Goal: Task Accomplishment & Management: Manage account settings

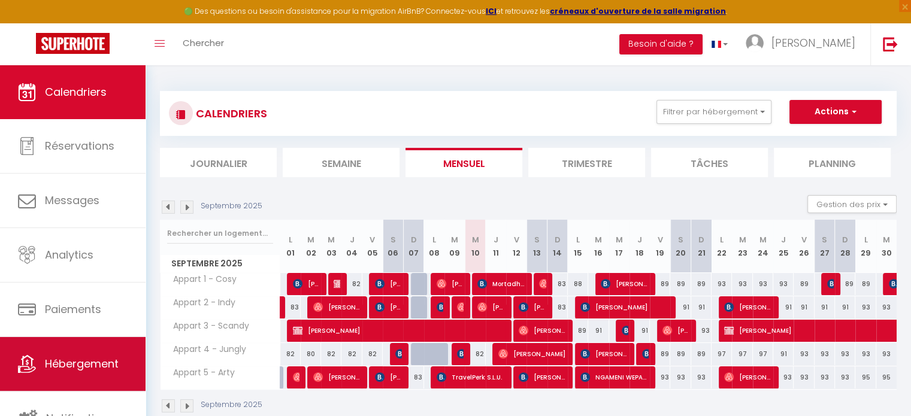
scroll to position [3, 0]
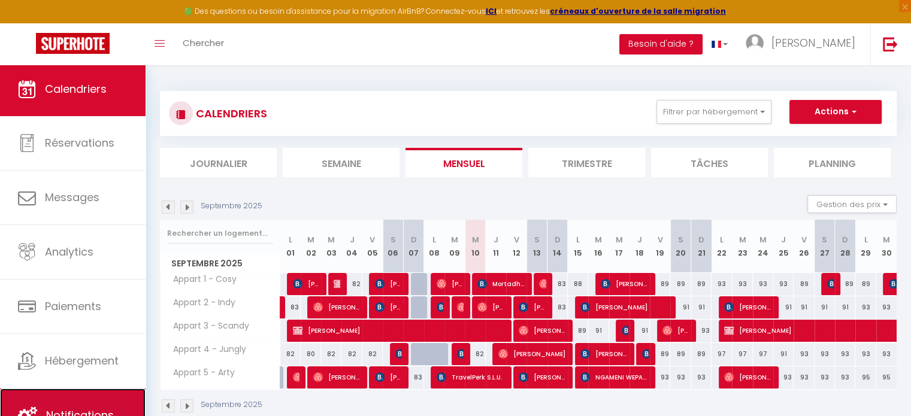
click at [62, 391] on link "Notifications" at bounding box center [73, 416] width 146 height 54
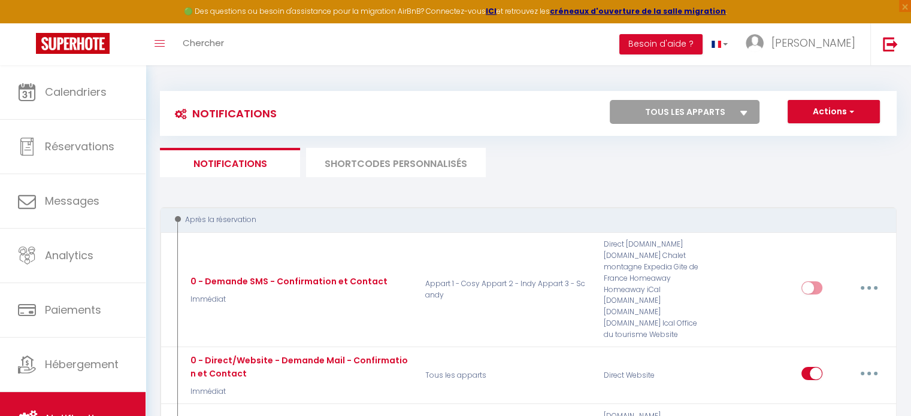
click at [433, 170] on li "SHORTCODES PERSONNALISÉS" at bounding box center [396, 162] width 180 height 29
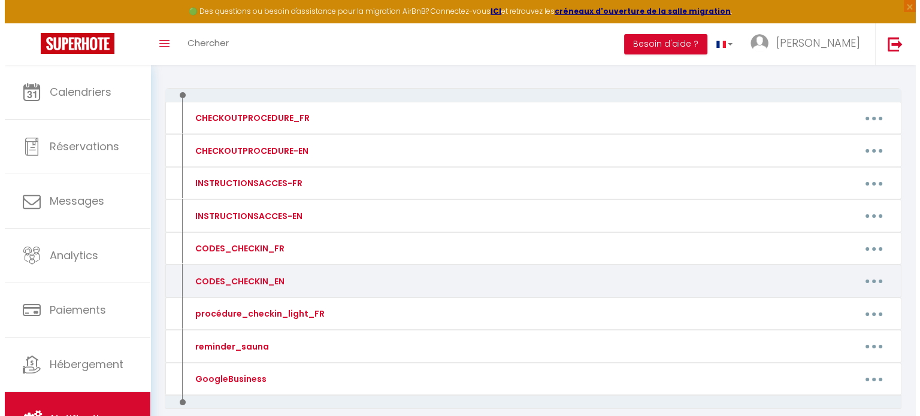
scroll to position [120, 0]
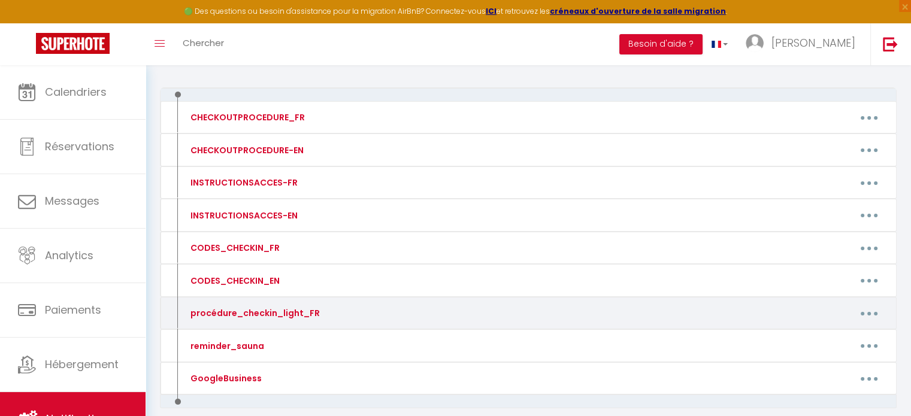
click at [866, 307] on button "button" at bounding box center [870, 313] width 34 height 19
click at [811, 333] on link "Editer" at bounding box center [838, 341] width 89 height 20
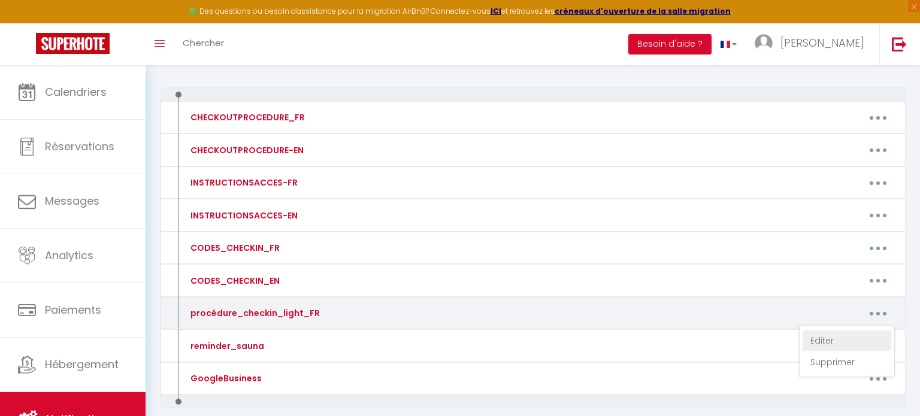
type input "procédure_checkin_light_FR"
type textarea "procédure_checkin_light_FR"
type textarea "Lorem ip dolorsita c'adipisc elitseddoe temp incid utlaboreetd "Magn" (Aliqu: 9…"
type textarea "Lorem ip dolorsita c'adipisc elitseddoe temp incid utlaboreetd "Magn" (Aliqu: 8…"
type textarea "Lorem ip dolorsita c'adipisc elitseddoe temp incid utlaboreetd "Magnaa" (Enima:…"
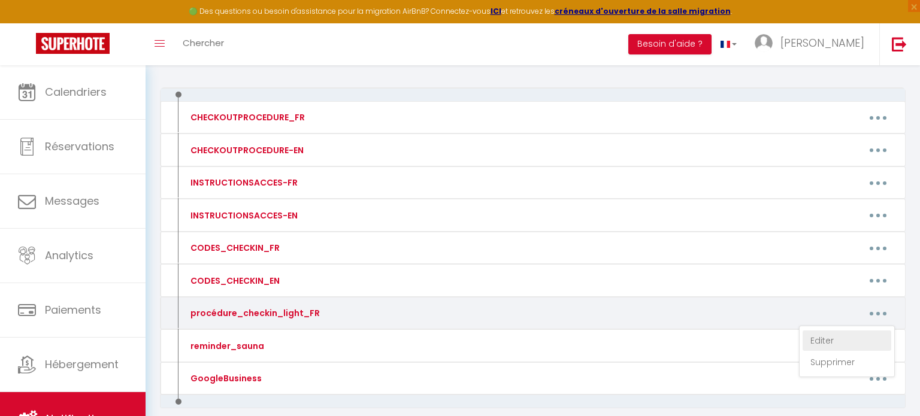
type textarea "Lorem ip dolorsita c'adipisc elitseddoe temp incid utlaboreetd "Magnaa" (Enima:…"
type textarea "Lorem ip dolorsita c'adipisc elitseddoe temp incid utlaboreetd "Magn" (Aliqu: 2…"
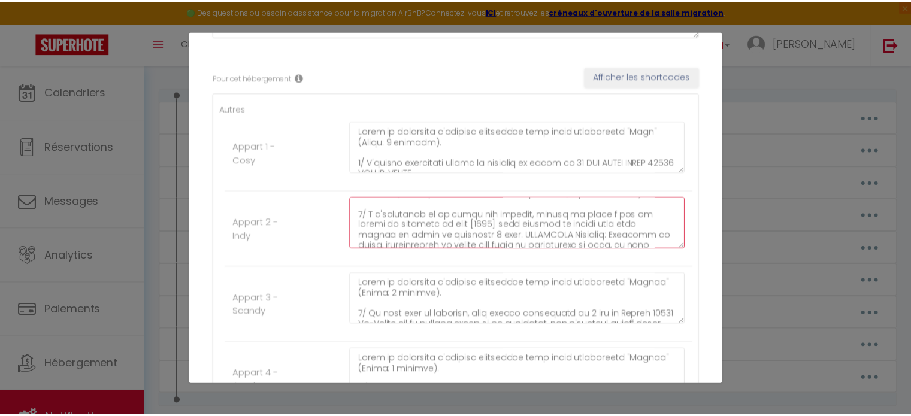
scroll to position [0, 0]
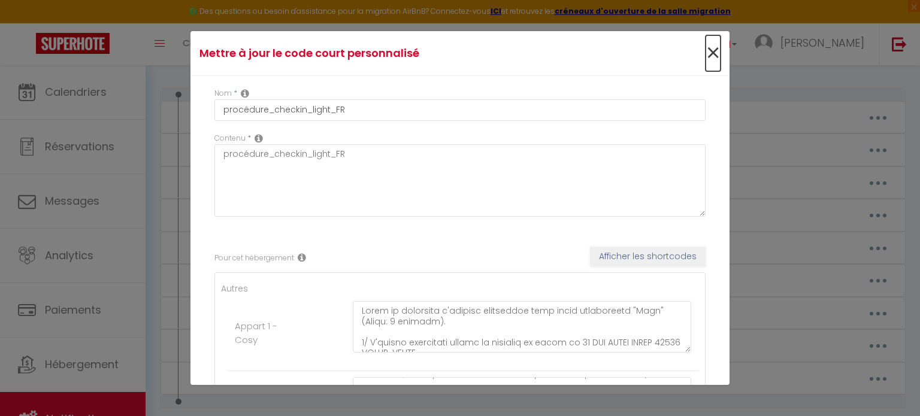
click at [706, 55] on span "×" at bounding box center [713, 53] width 15 height 36
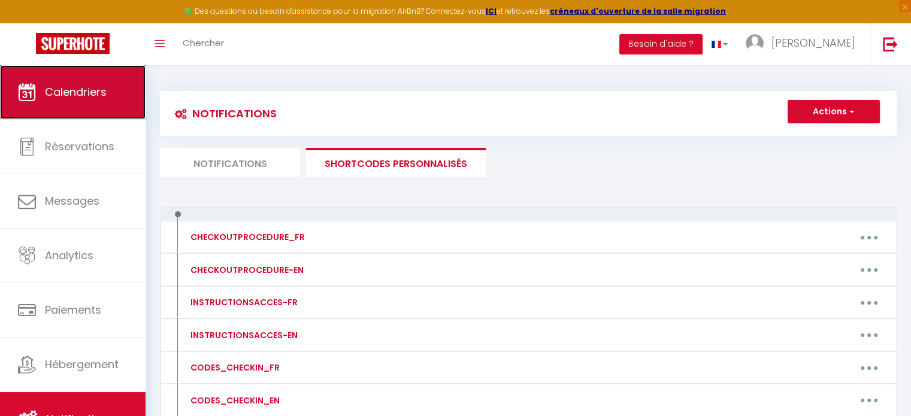
click at [60, 86] on span "Calendriers" at bounding box center [76, 91] width 62 height 15
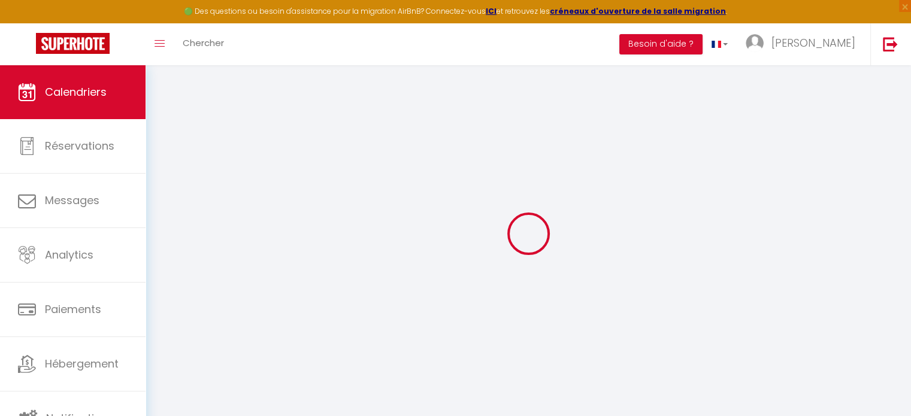
select select
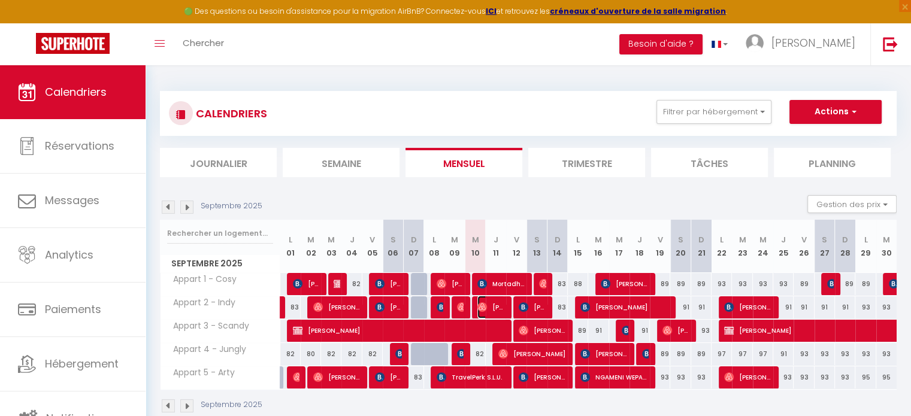
click at [491, 306] on span "[PERSON_NAME][MEDICAL_DATA]" at bounding box center [491, 307] width 27 height 23
select select "OK"
select select "0"
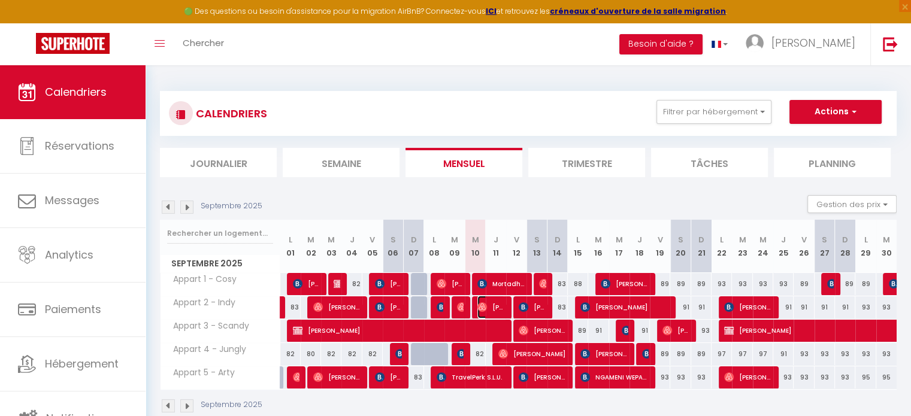
select select "1"
select select
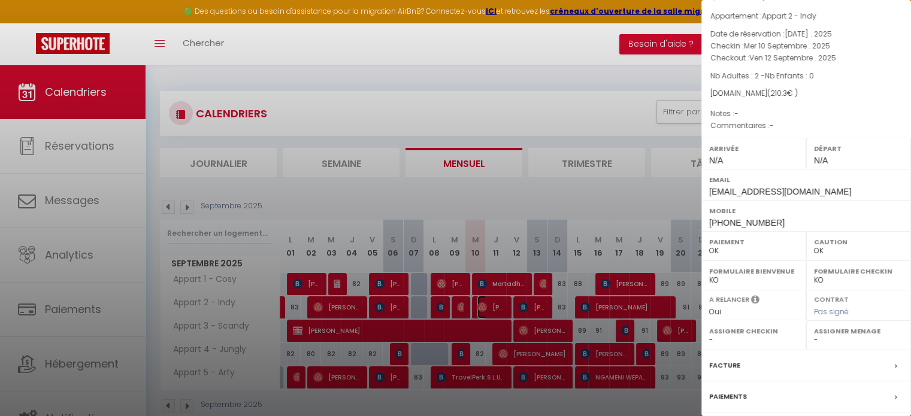
scroll to position [140, 0]
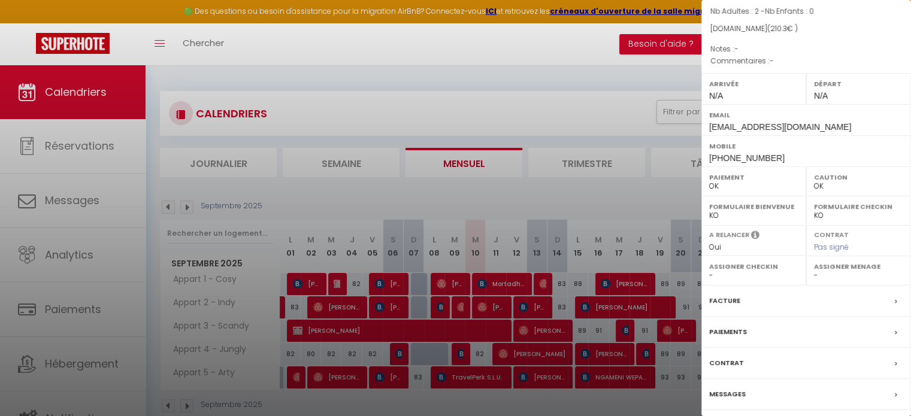
click at [728, 388] on label "Messages" at bounding box center [727, 394] width 37 height 13
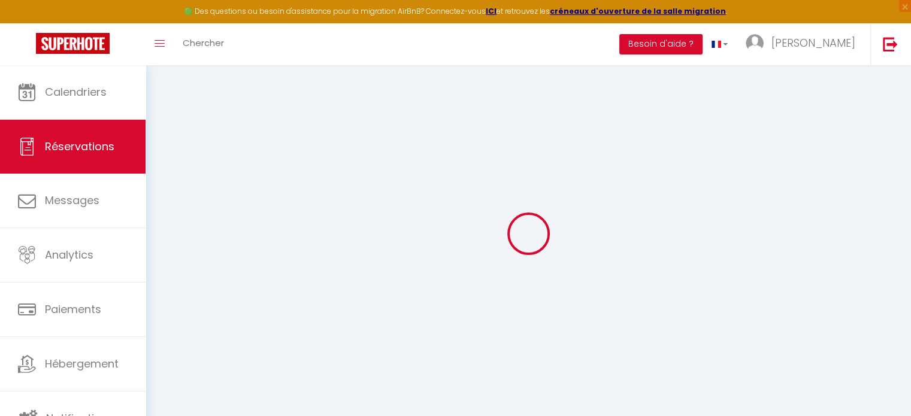
select select
checkbox input "false"
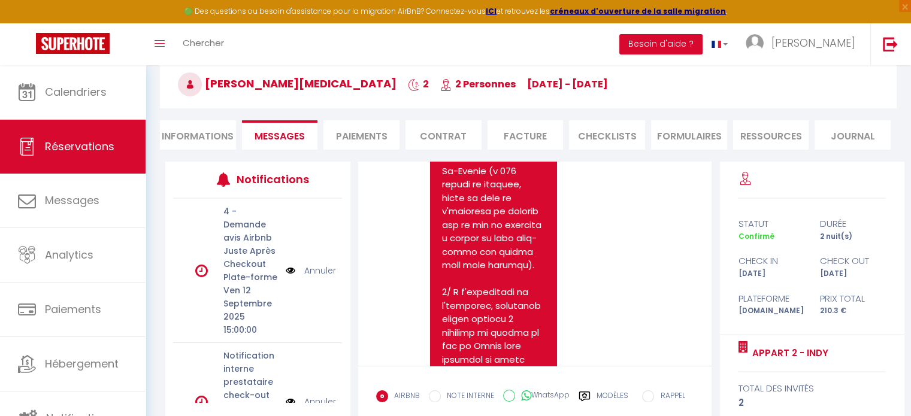
scroll to position [4115, 0]
